Goal: Task Accomplishment & Management: Manage account settings

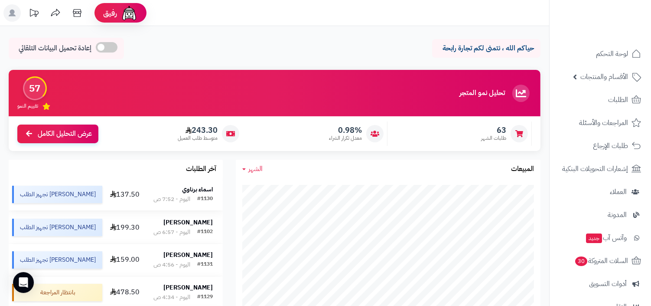
click at [184, 205] on td "اسماء برناوي #1130 اليوم - 7:52 ص" at bounding box center [183, 194] width 79 height 32
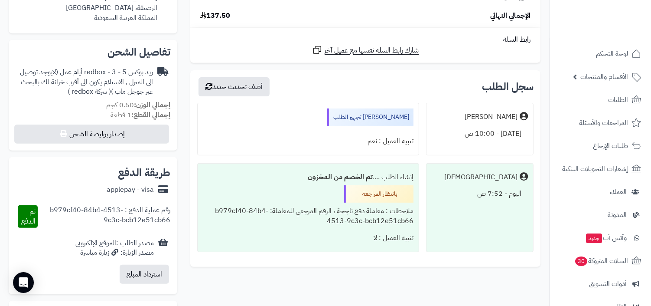
scroll to position [241, 0]
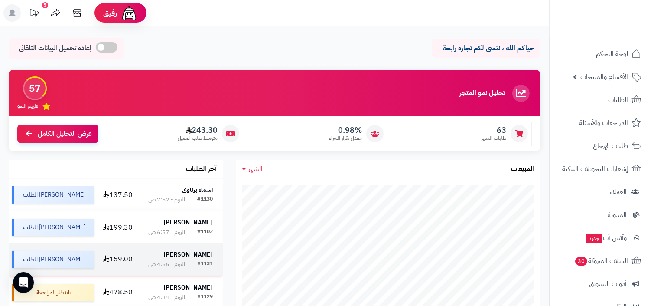
click at [196, 256] on strong "نجوى الحربي" at bounding box center [187, 254] width 49 height 9
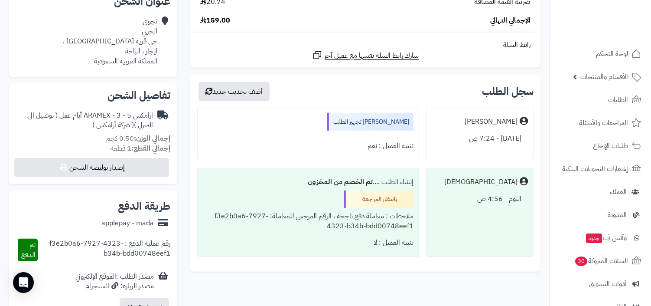
scroll to position [241, 0]
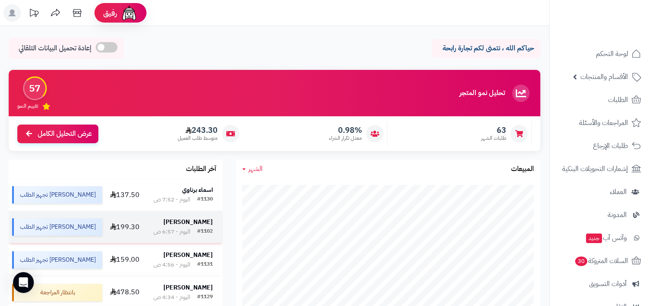
click at [187, 229] on div "#1102 اليوم - 6:57 ص" at bounding box center [182, 231] width 59 height 9
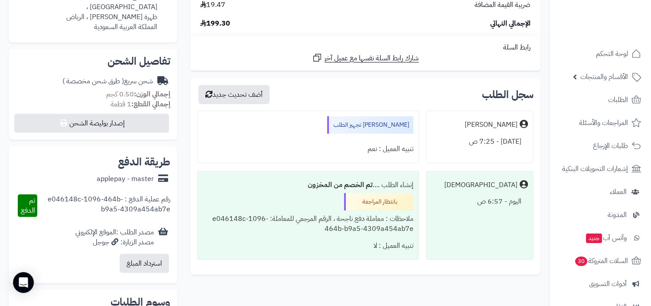
scroll to position [323, 0]
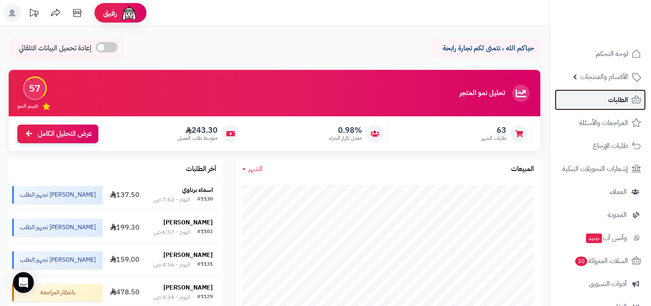
click at [572, 110] on link "الطلبات" at bounding box center [600, 99] width 91 height 21
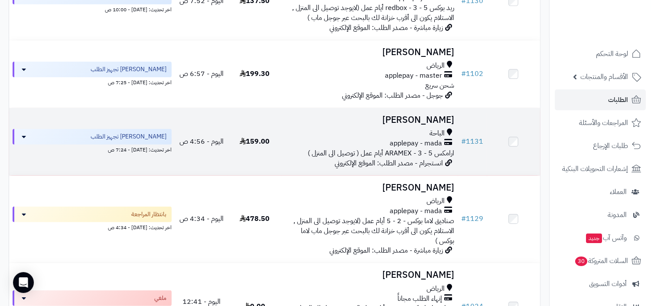
scroll to position [180, 0]
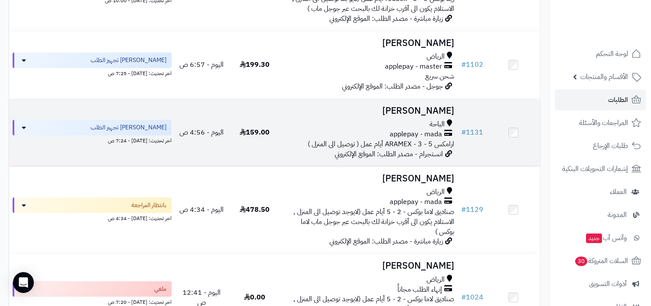
click at [434, 129] on span "applepay - mada" at bounding box center [416, 134] width 52 height 10
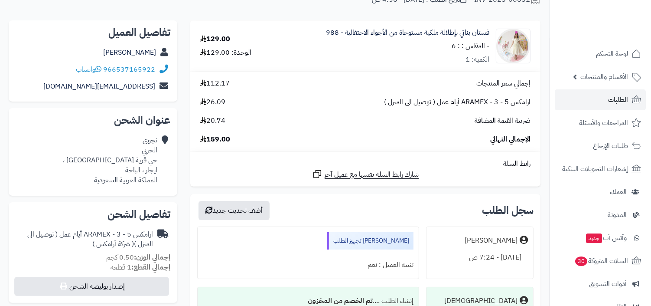
scroll to position [272, 0]
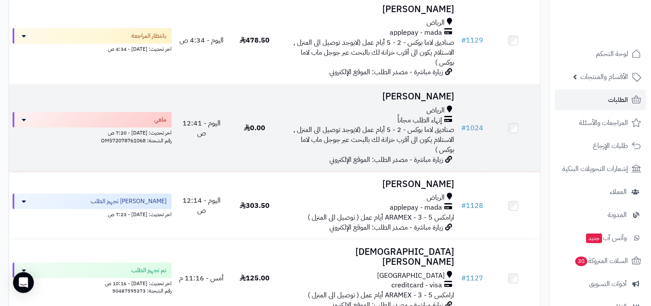
scroll to position [366, 0]
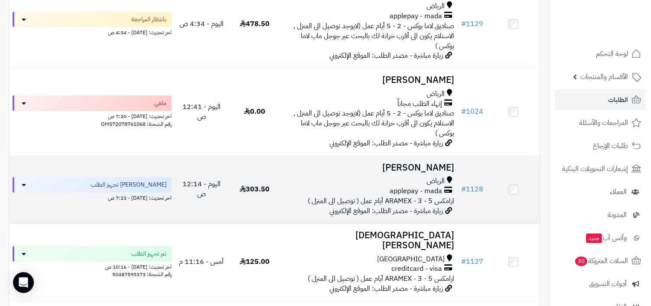
click at [441, 198] on span "ارامكس ARAMEX - 3 - 5 أيام عمل ( توصيل الى المنزل )" at bounding box center [381, 201] width 147 height 10
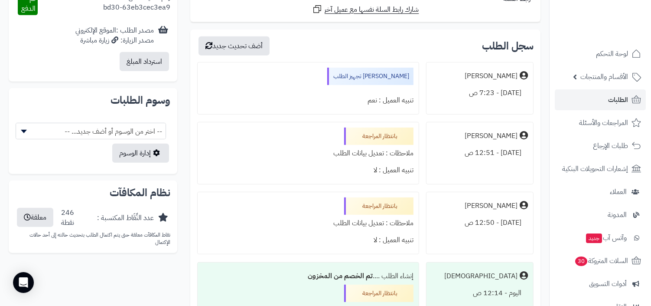
scroll to position [510, 0]
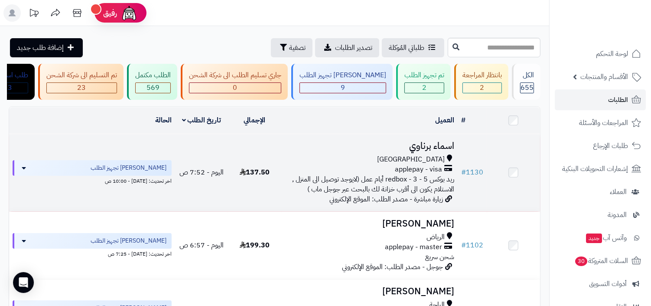
click at [435, 181] on span "ريد بوكس redbox - 3 - 5 أيام عمل (لايوجد توصيل الى المنزل , الاستلام يكون الى أ…" at bounding box center [374, 184] width 162 height 20
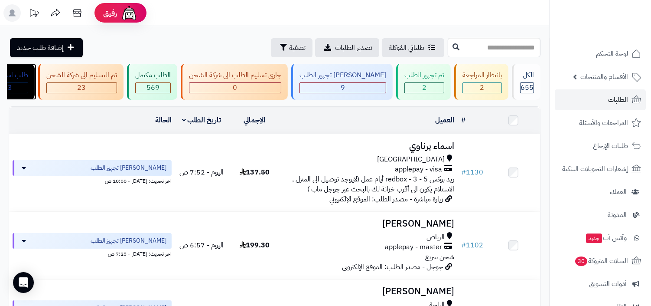
click at [35, 80] on div "طلب استبدال 3" at bounding box center [9, 82] width 51 height 36
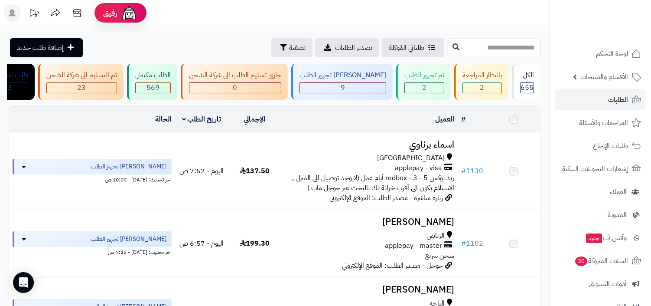
scroll to position [114, 0]
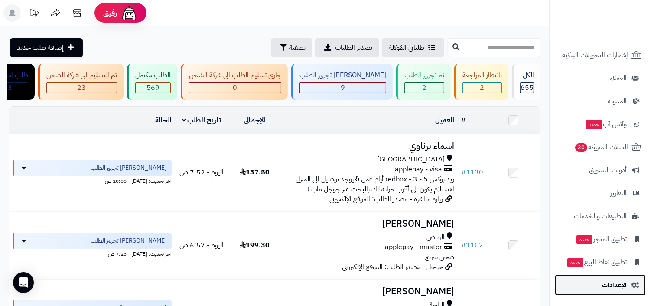
click at [625, 284] on span "الإعدادات" at bounding box center [614, 285] width 25 height 12
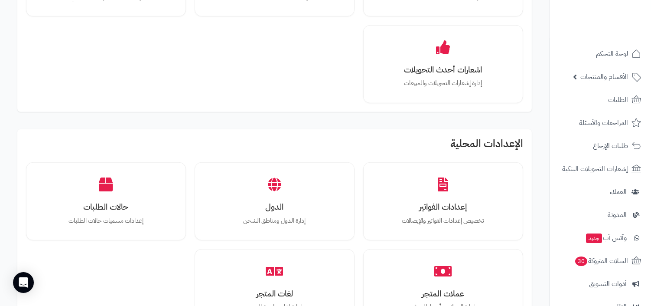
scroll to position [593, 0]
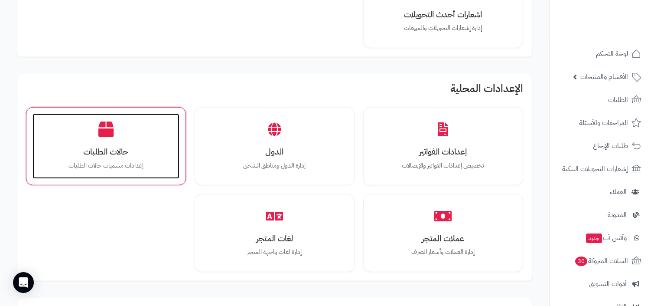
click at [172, 133] on div "حالات الطلبات إعدادات مسميات حالات الطلبات" at bounding box center [106, 146] width 147 height 65
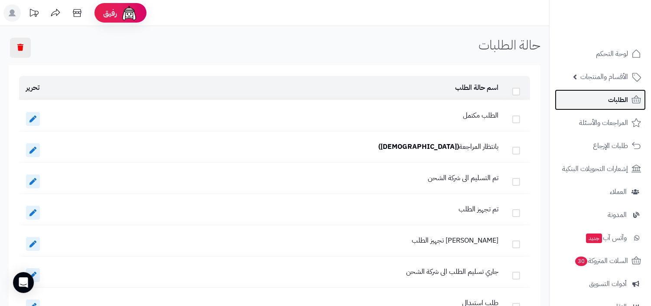
click at [631, 106] on link "الطلبات" at bounding box center [600, 99] width 91 height 21
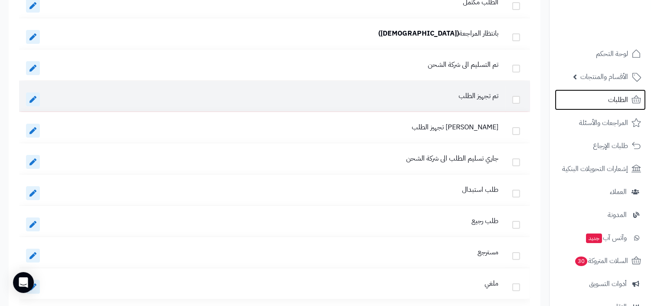
scroll to position [158, 0]
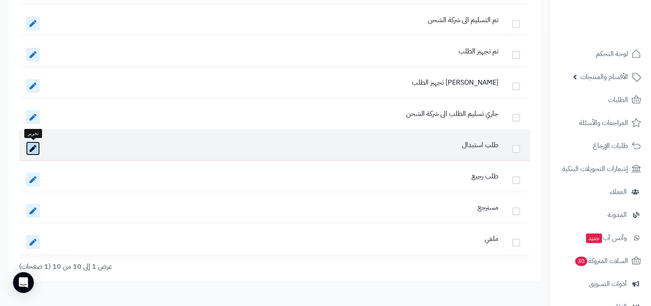
click at [36, 148] on icon at bounding box center [32, 148] width 7 height 7
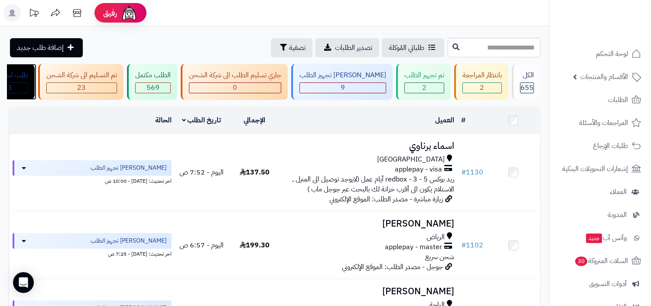
click at [28, 70] on div "طلب استبدال" at bounding box center [10, 75] width 36 height 10
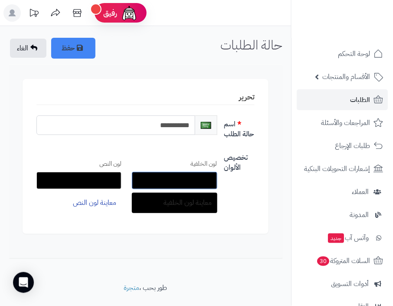
click at [189, 183] on input "*******" at bounding box center [174, 180] width 85 height 17
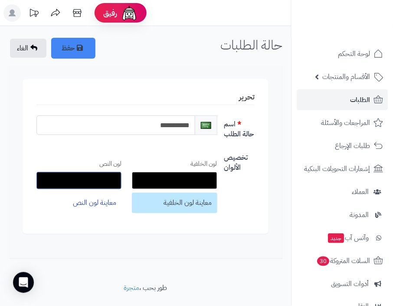
type input "*******"
click at [101, 185] on input "*******" at bounding box center [78, 180] width 85 height 17
type input "*******"
click at [215, 217] on div "تخصيص الألوان لون الخلفية ******* معاينة لون الخلفية لون النص ******* معاينة لو…" at bounding box center [145, 184] width 225 height 71
click at [112, 203] on span "معاينة لون النص" at bounding box center [94, 203] width 43 height 10
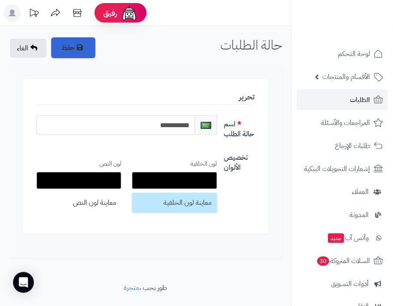
click at [78, 48] on button "حفظ" at bounding box center [73, 47] width 44 height 21
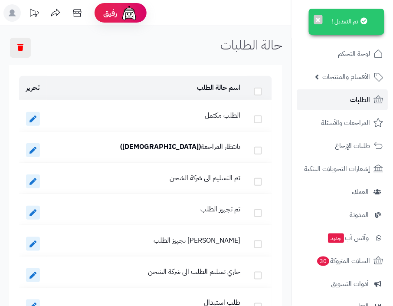
click at [347, 108] on link "الطلبات" at bounding box center [342, 99] width 91 height 21
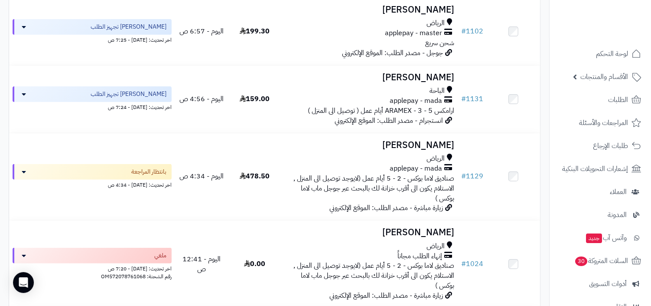
scroll to position [293, 0]
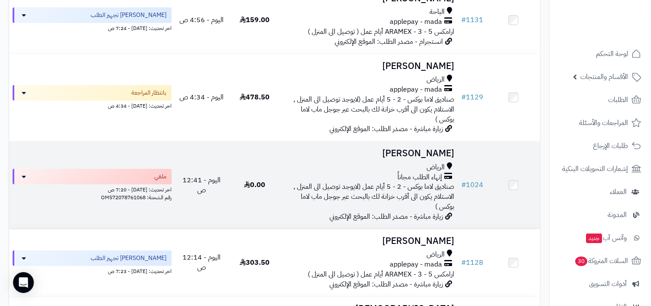
click at [454, 162] on div "الرياض" at bounding box center [370, 167] width 170 height 10
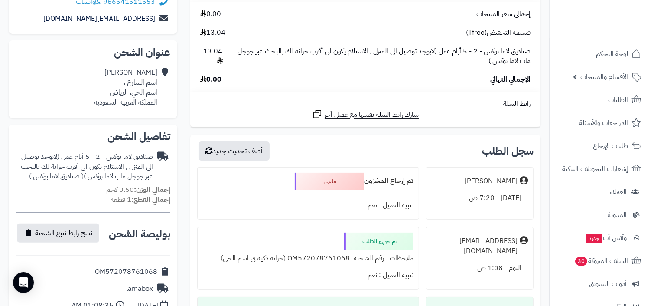
scroll to position [192, 0]
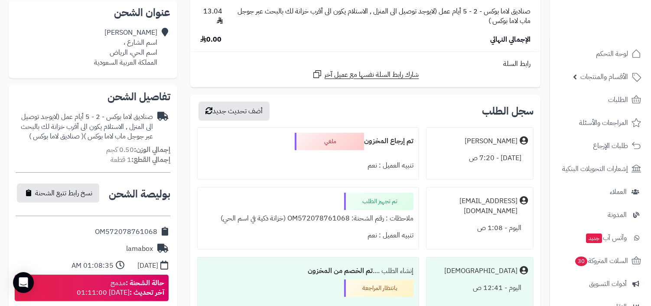
click at [408, 208] on div "تم تجهيز الطلب" at bounding box center [378, 201] width 69 height 17
click at [381, 172] on div "تنبيه العميل : نعم" at bounding box center [308, 165] width 211 height 17
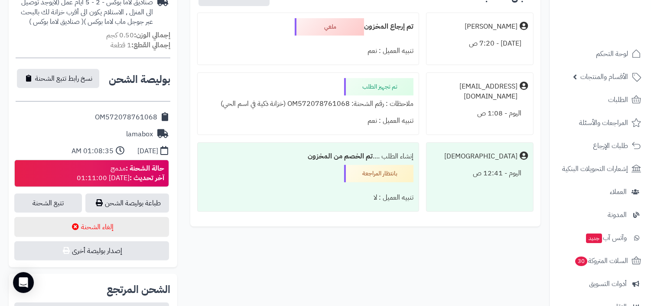
scroll to position [313, 0]
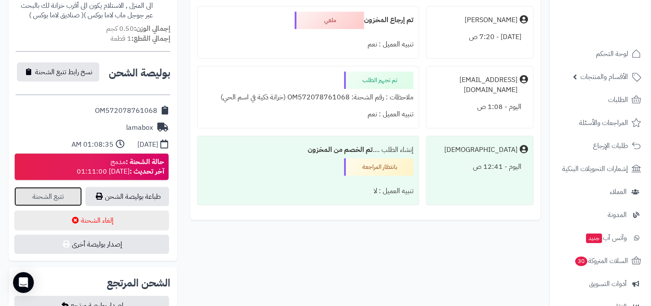
click at [56, 193] on link "تتبع الشحنة" at bounding box center [48, 196] width 68 height 19
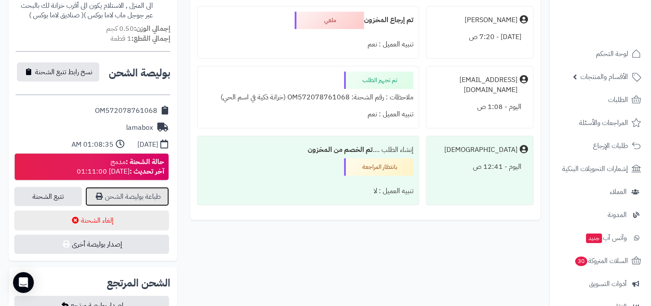
click at [137, 193] on link "طباعة بوليصة الشحن" at bounding box center [127, 196] width 84 height 19
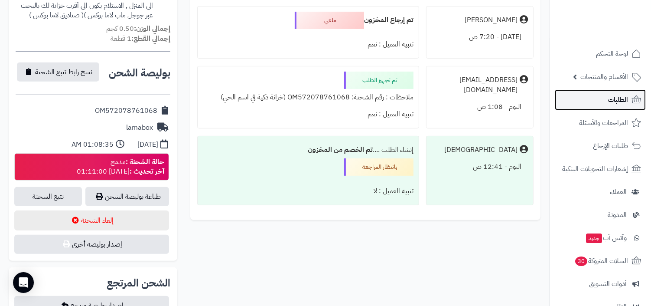
click at [601, 99] on link "الطلبات" at bounding box center [600, 99] width 91 height 21
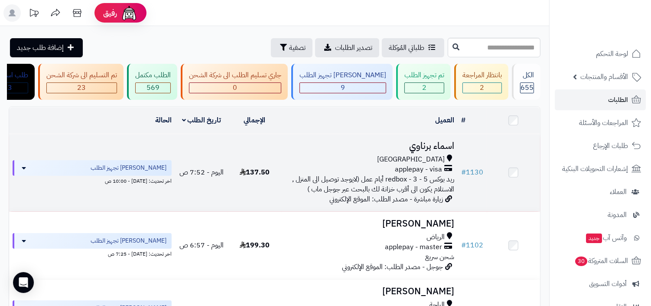
click at [433, 152] on td "اسماء برناوي مكة المكرمة applepay - visa ريد بوكس redbox - 3 - 5 أيام عمل (لايو…" at bounding box center [369, 172] width 177 height 77
click at [433, 176] on span "ريد بوكس redbox - 3 - 5 أيام عمل (لايوجد توصيل الى المنزل , الاستلام يكون الى أ…" at bounding box center [374, 184] width 162 height 20
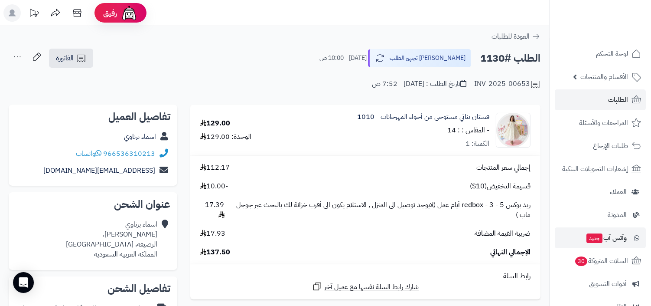
scroll to position [114, 0]
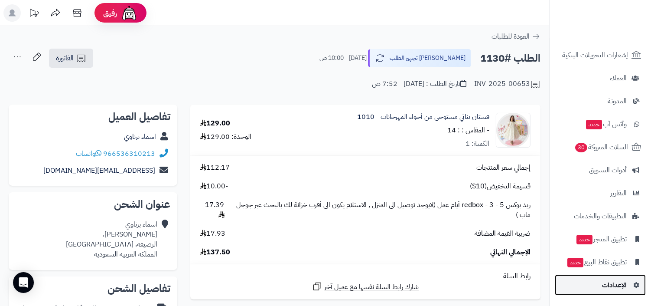
click at [624, 276] on link "الإعدادات" at bounding box center [600, 284] width 91 height 21
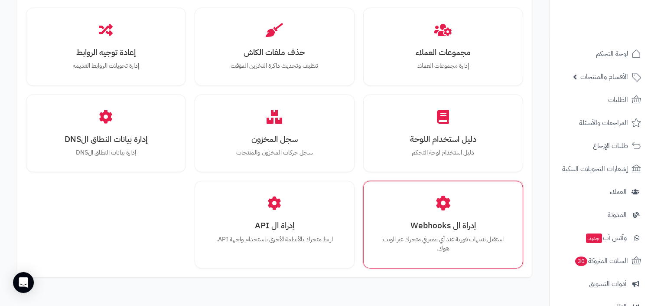
scroll to position [886, 0]
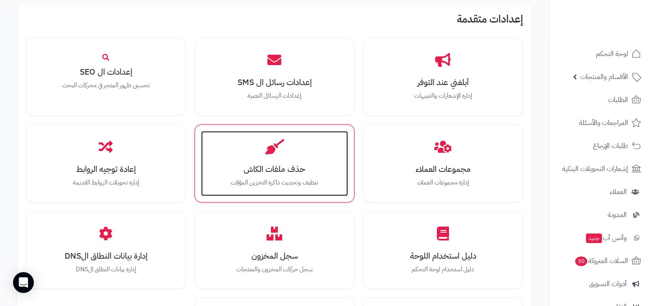
click at [306, 152] on div "حذف ملفات الكاش تنظيف وتحديث ذاكرة التخزين المؤقت" at bounding box center [274, 163] width 147 height 65
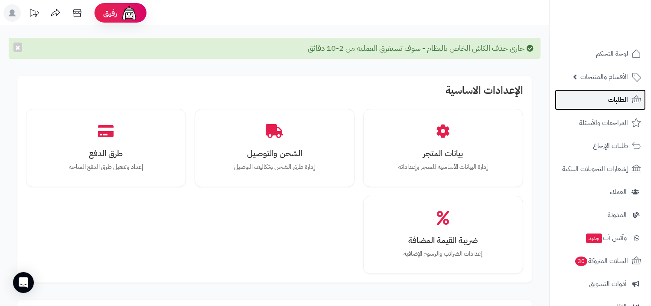
click at [608, 95] on link "الطلبات" at bounding box center [600, 99] width 91 height 21
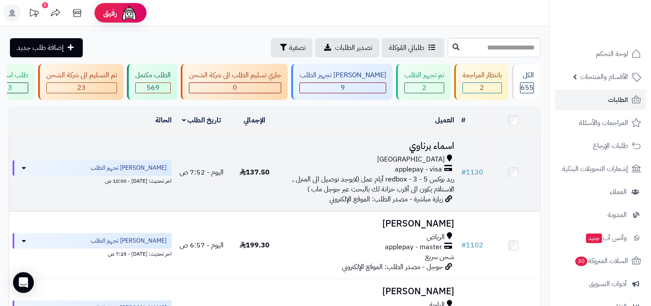
click at [424, 158] on span "مكة المكرمة" at bounding box center [412, 159] width 68 height 10
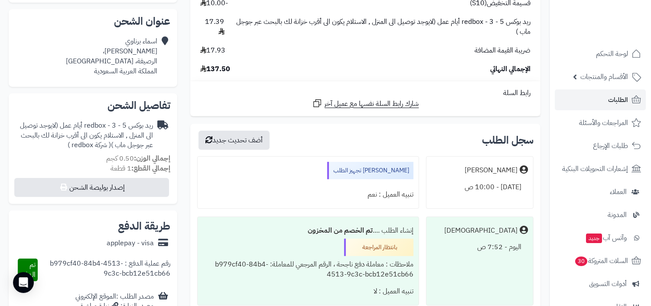
scroll to position [211, 0]
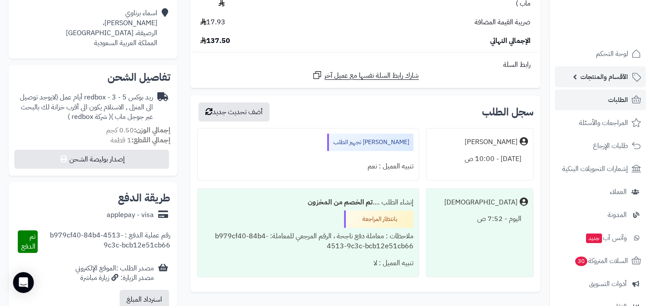
click at [612, 85] on link "الأقسام والمنتجات" at bounding box center [600, 76] width 91 height 21
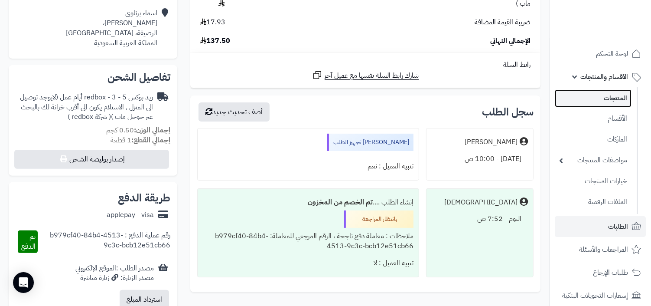
click at [611, 94] on link "المنتجات" at bounding box center [593, 98] width 77 height 18
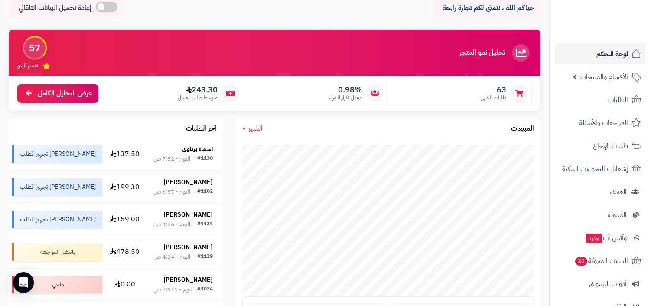
scroll to position [113, 0]
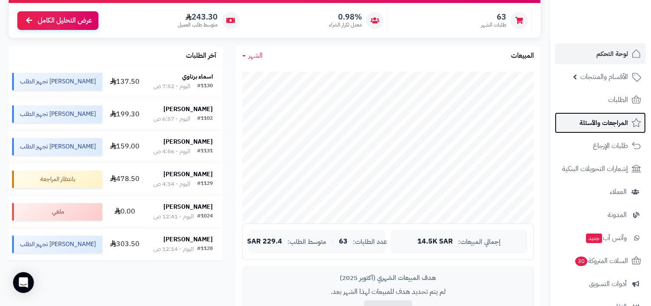
click at [591, 131] on link "المراجعات والأسئلة" at bounding box center [600, 122] width 91 height 21
